Goal: Task Accomplishment & Management: Use online tool/utility

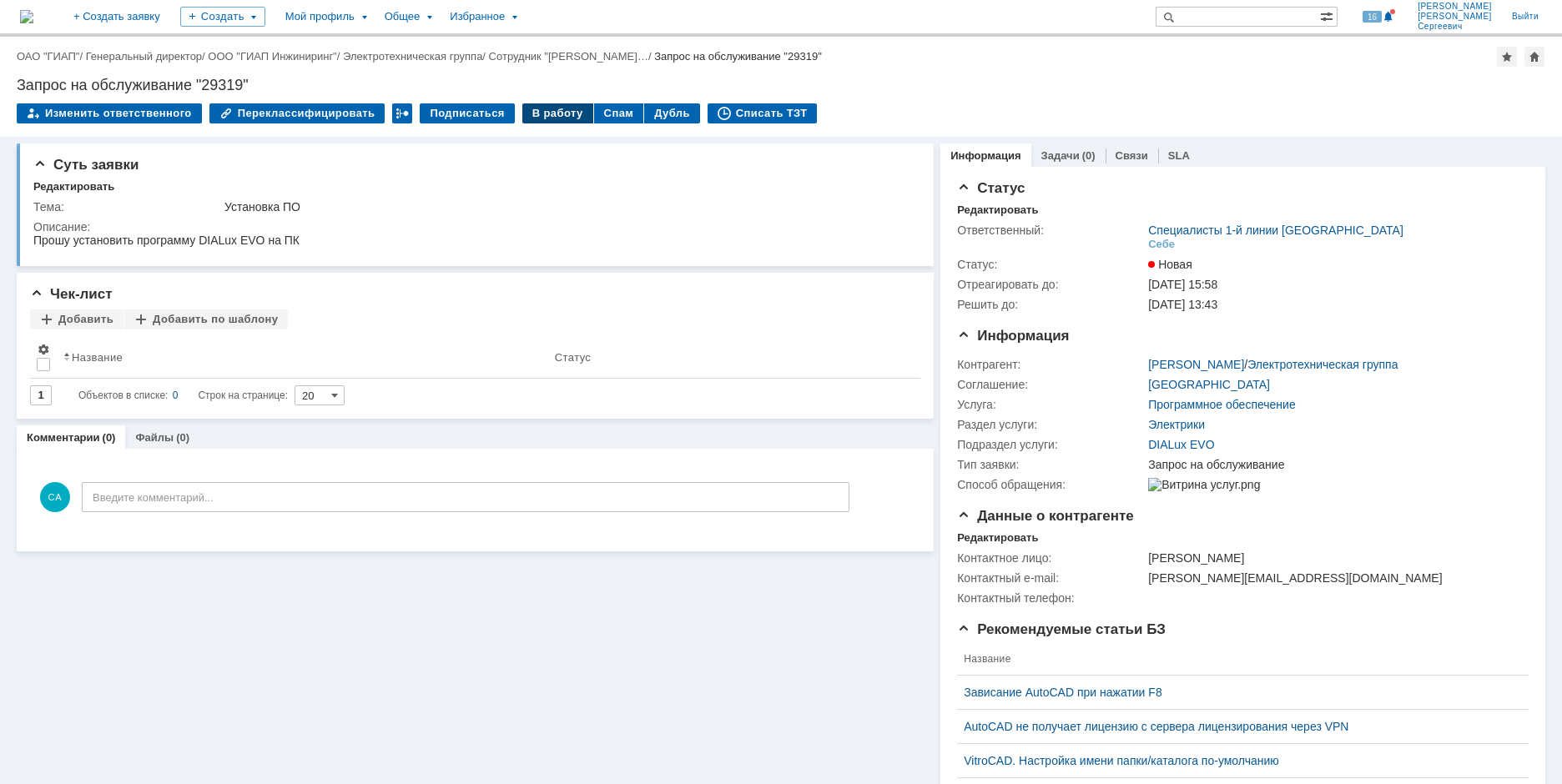
click at [526, 106] on div "В работу" at bounding box center [557, 112] width 71 height 20
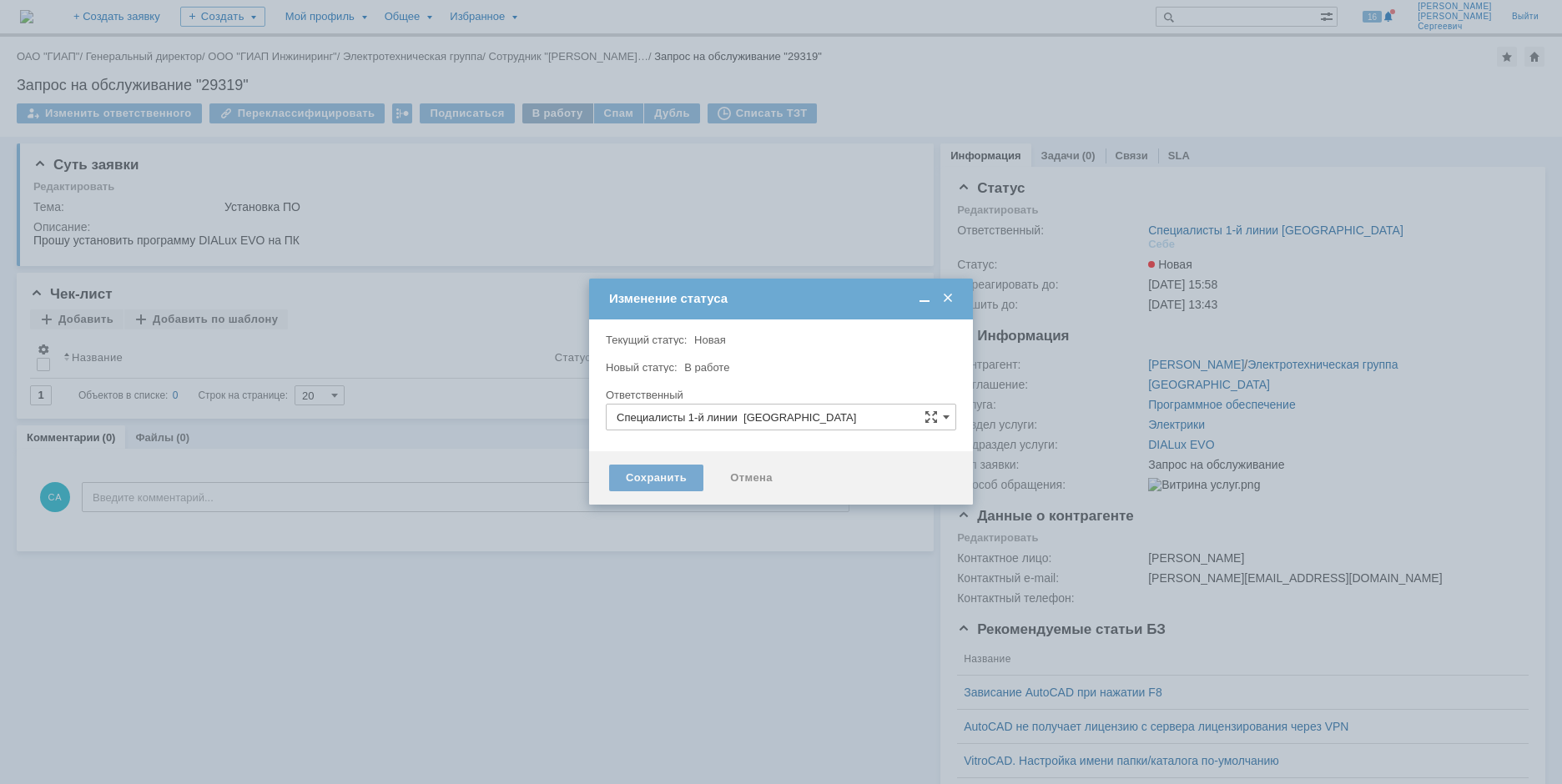
type input "[PERSON_NAME]"
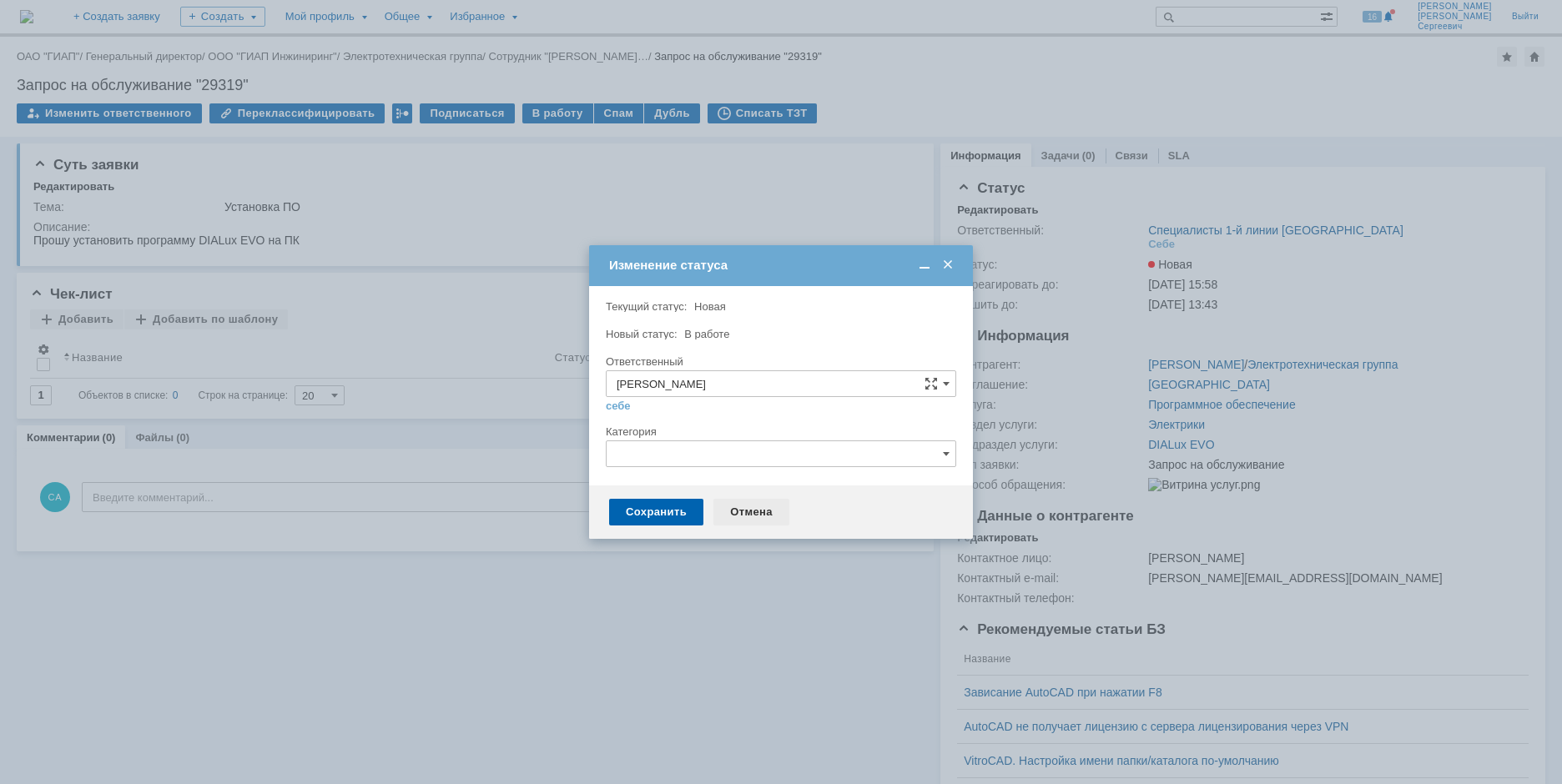
click at [743, 514] on div "Отмена" at bounding box center [751, 512] width 76 height 27
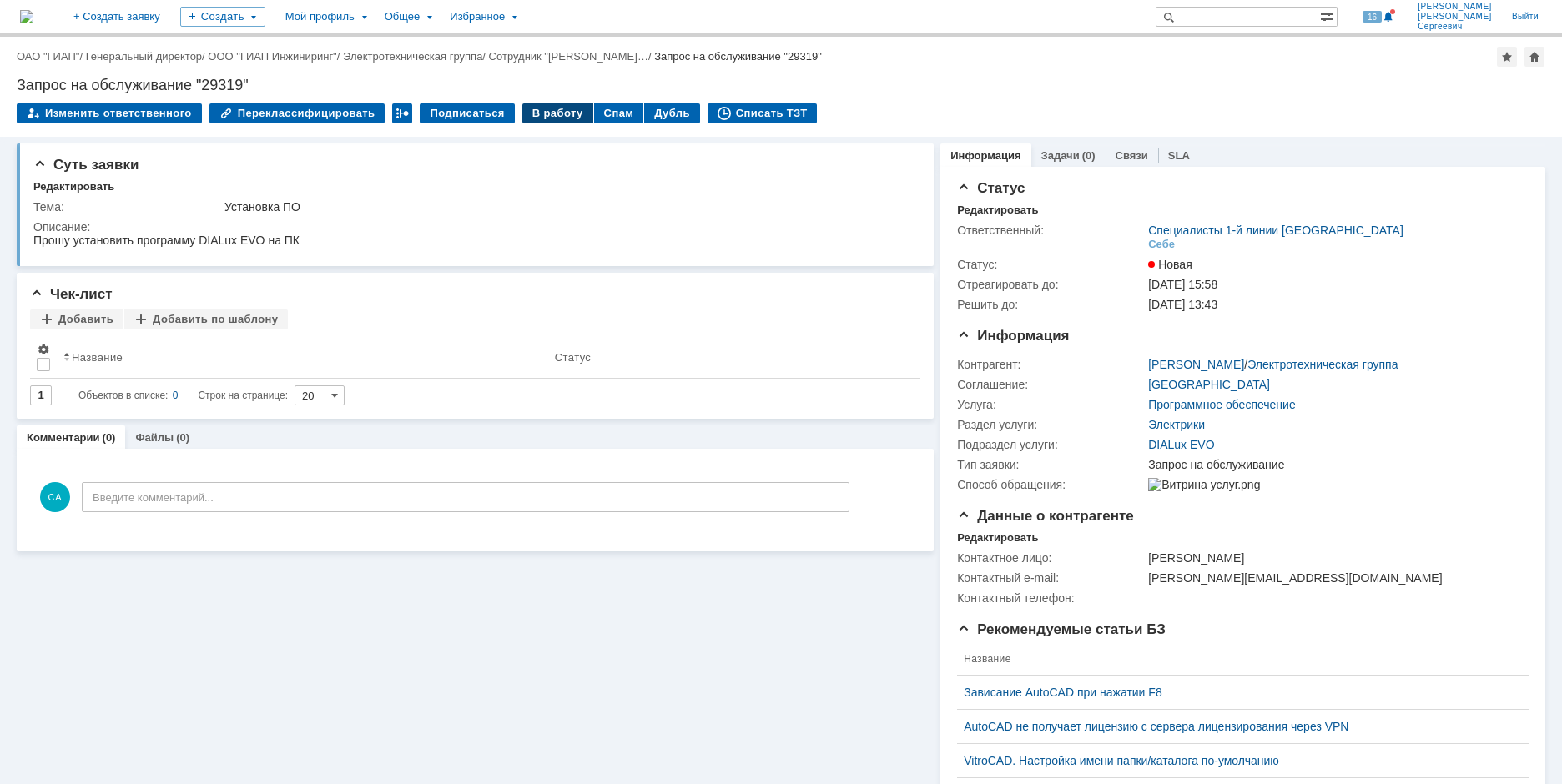
click at [546, 114] on div "В работу" at bounding box center [557, 112] width 71 height 20
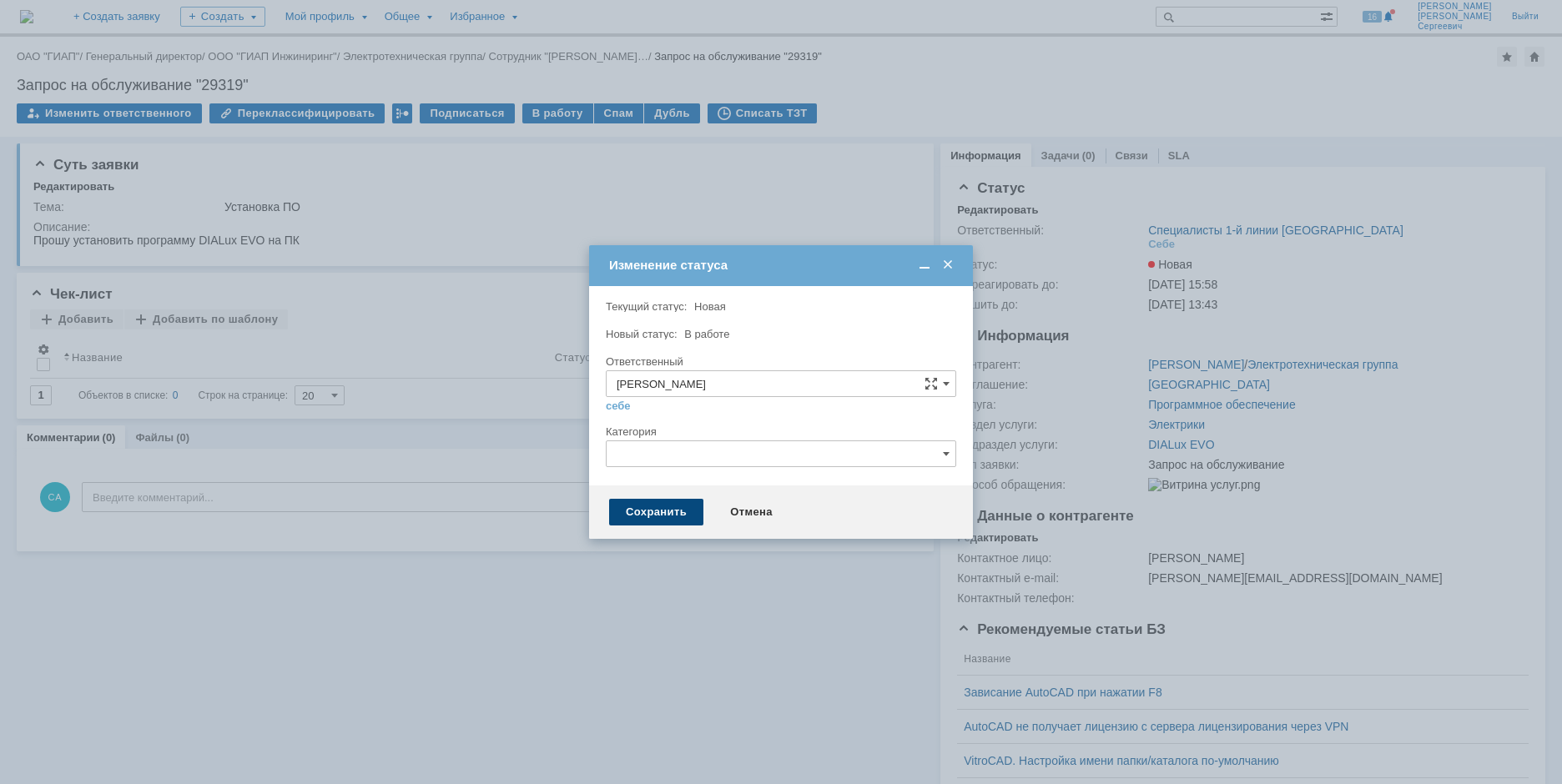
click at [645, 506] on div "Сохранить" at bounding box center [656, 512] width 94 height 27
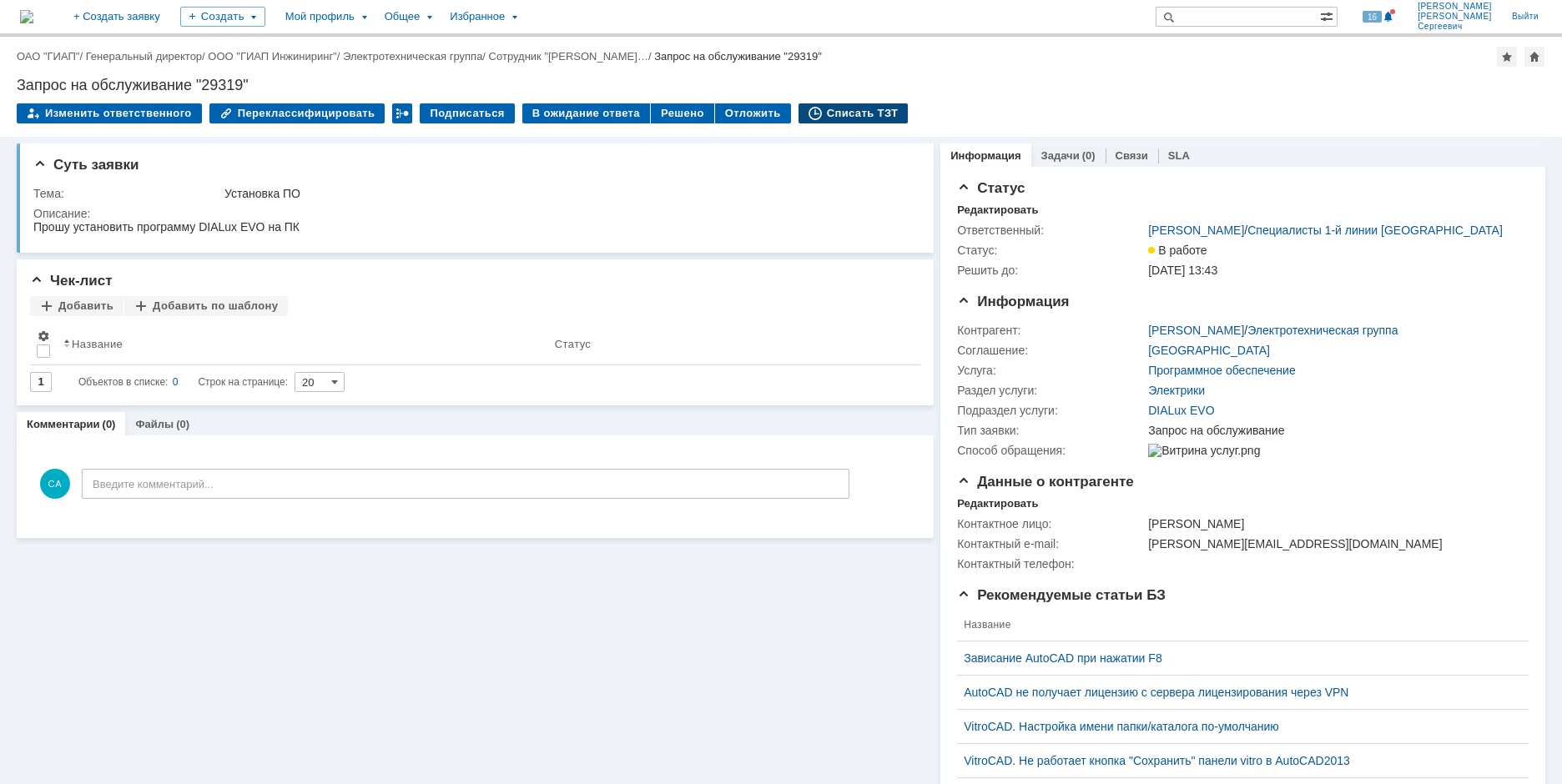
click at [818, 109] on div "Списать ТЗТ" at bounding box center [854, 112] width 110 height 20
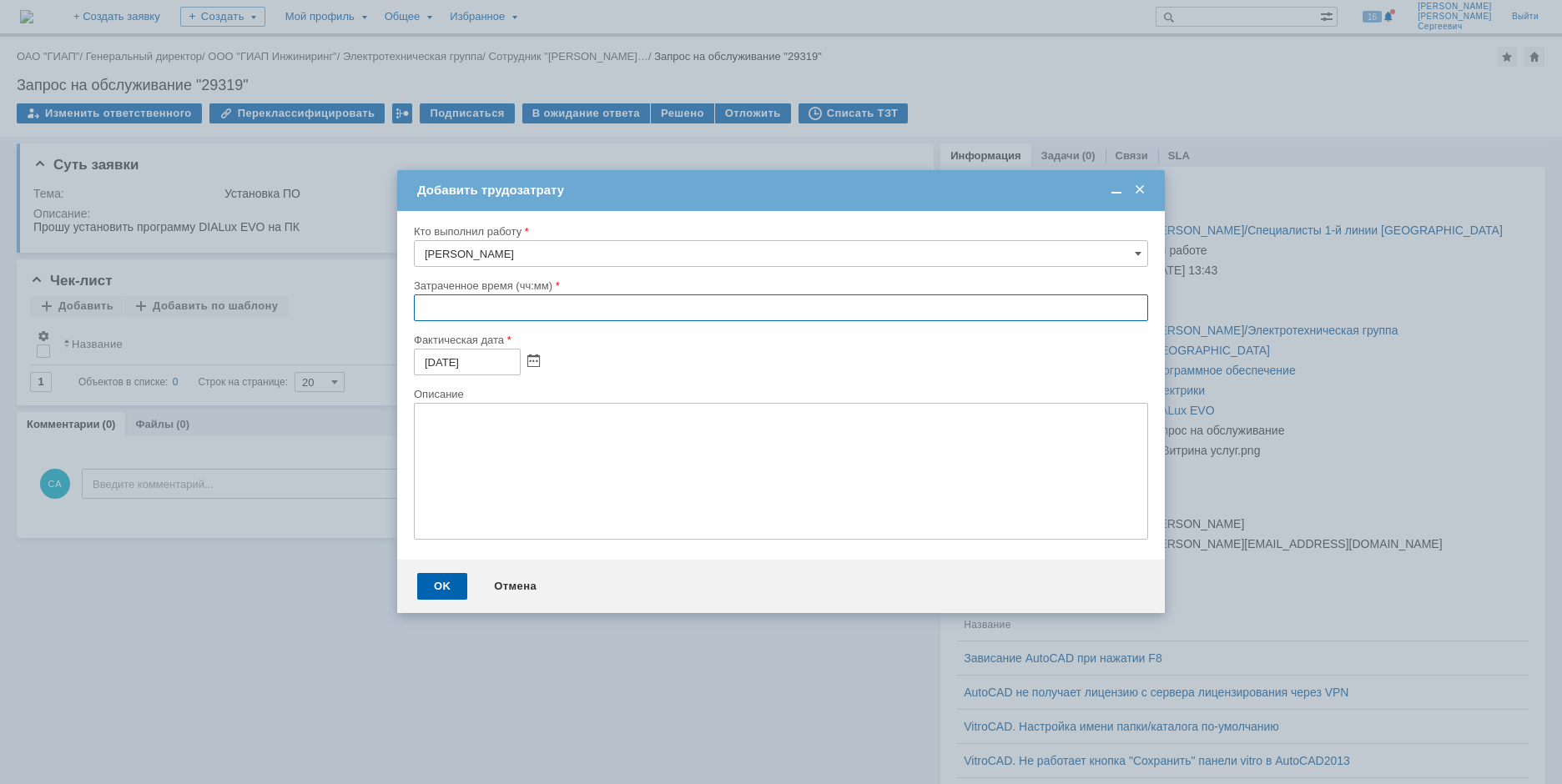
click at [419, 304] on input "text" at bounding box center [781, 307] width 734 height 27
type input "00:10"
click at [447, 589] on div "OK" at bounding box center [442, 586] width 50 height 27
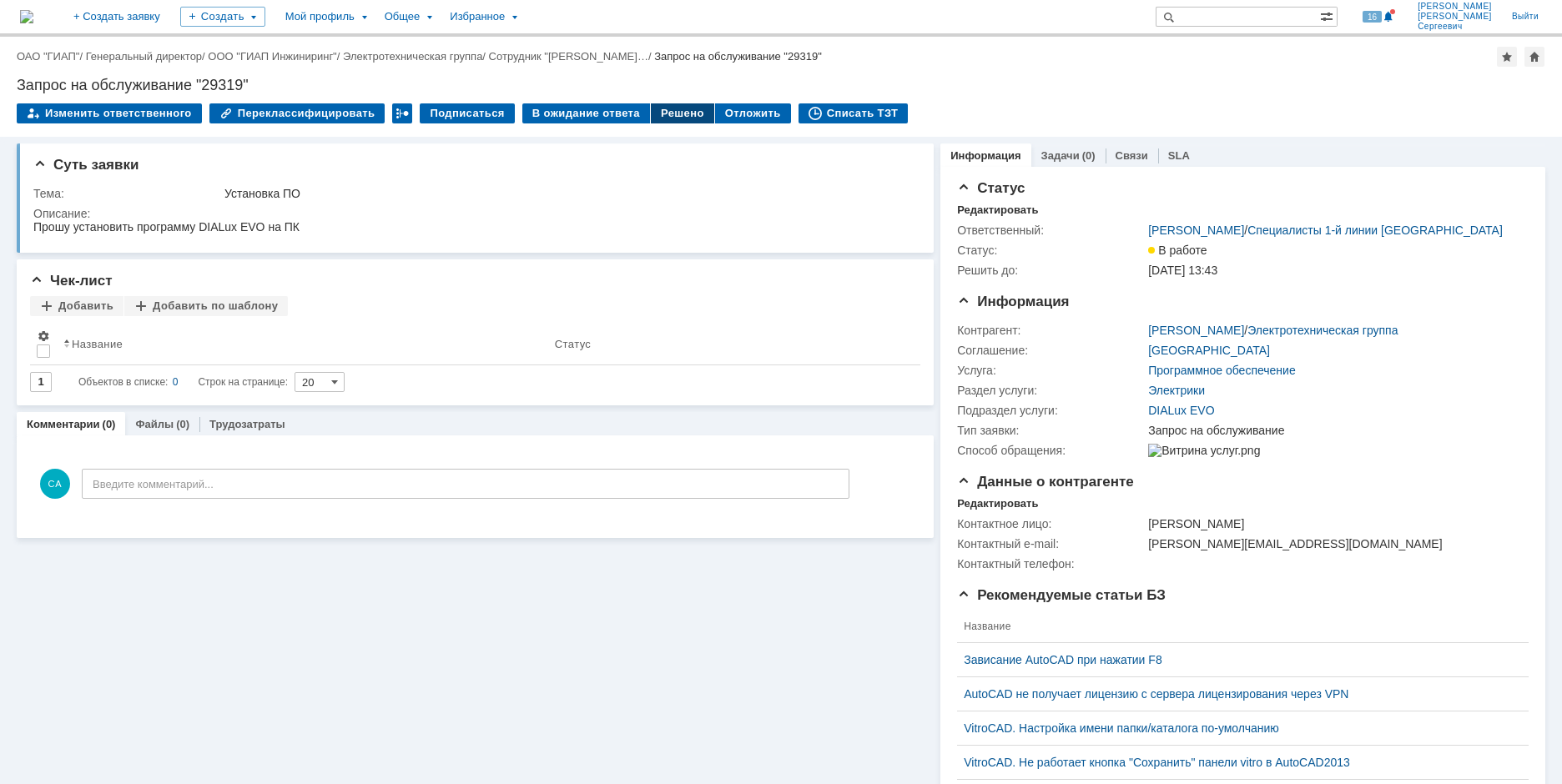
click at [654, 121] on div "Решено" at bounding box center [683, 112] width 64 height 20
